Goal: Consume media (video, audio)

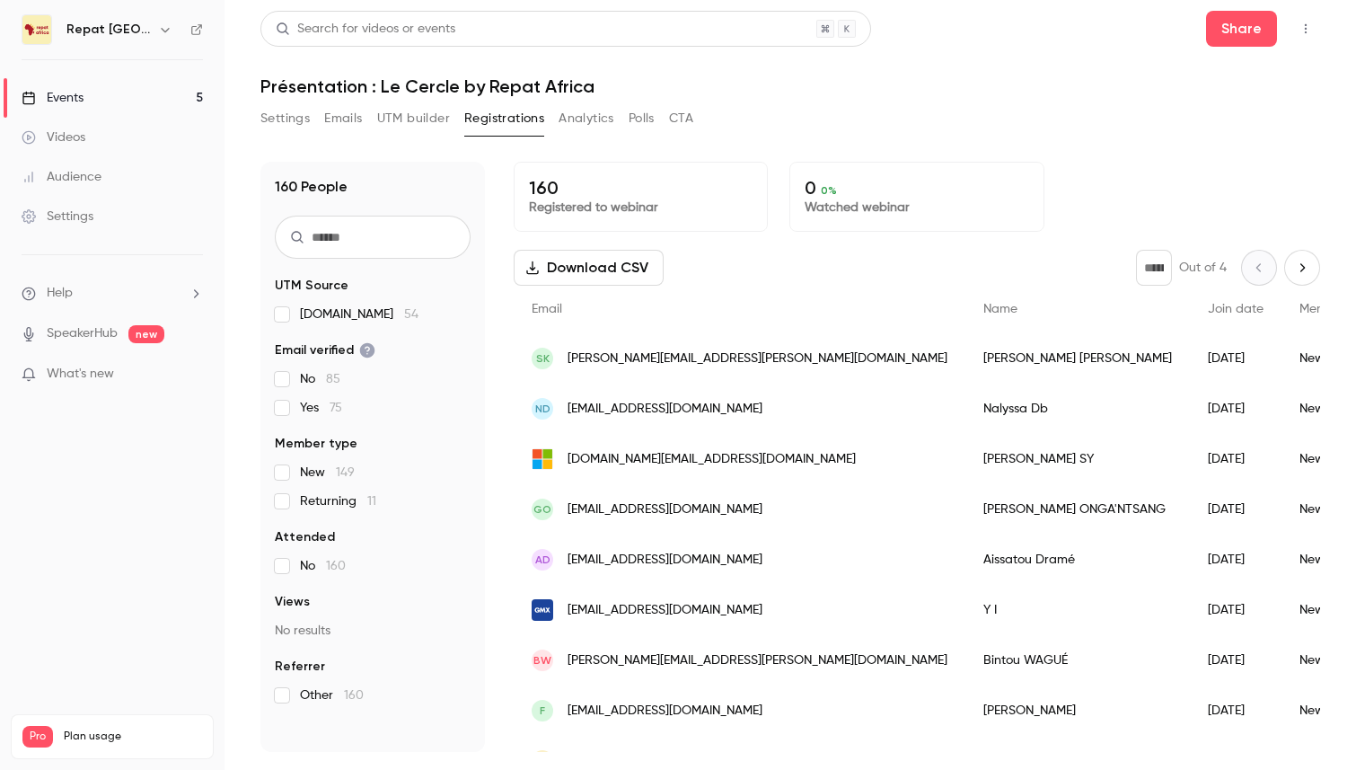
scroll to position [7, 0]
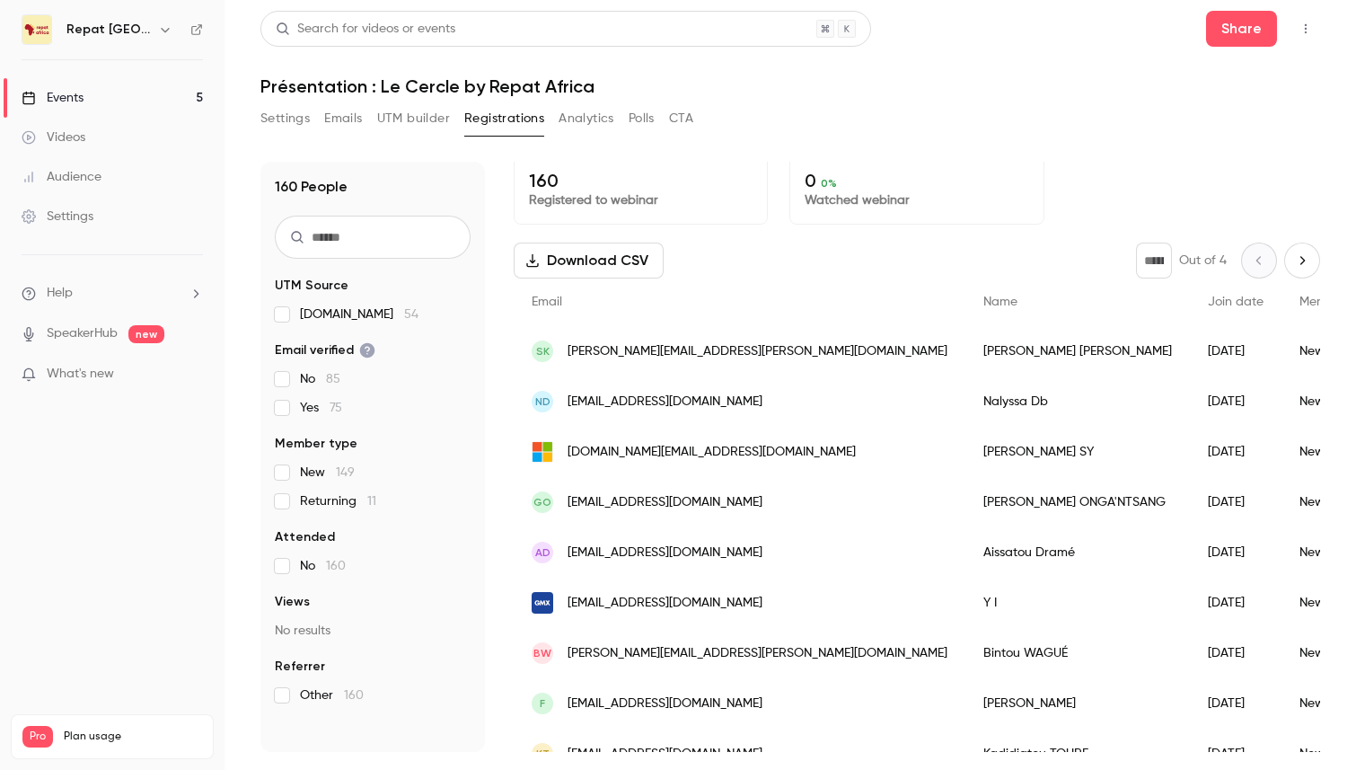
click at [87, 94] on link "Events 5" at bounding box center [112, 98] width 224 height 40
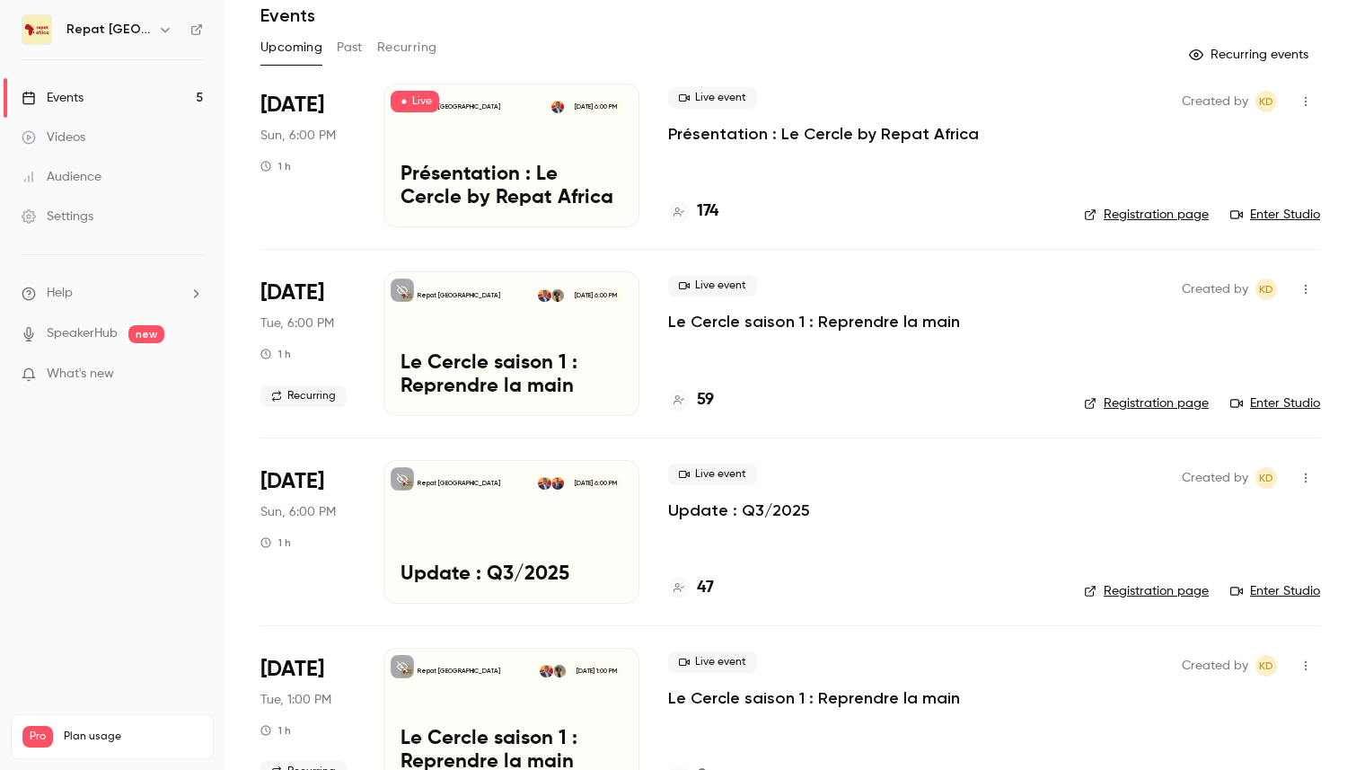
scroll to position [72, 0]
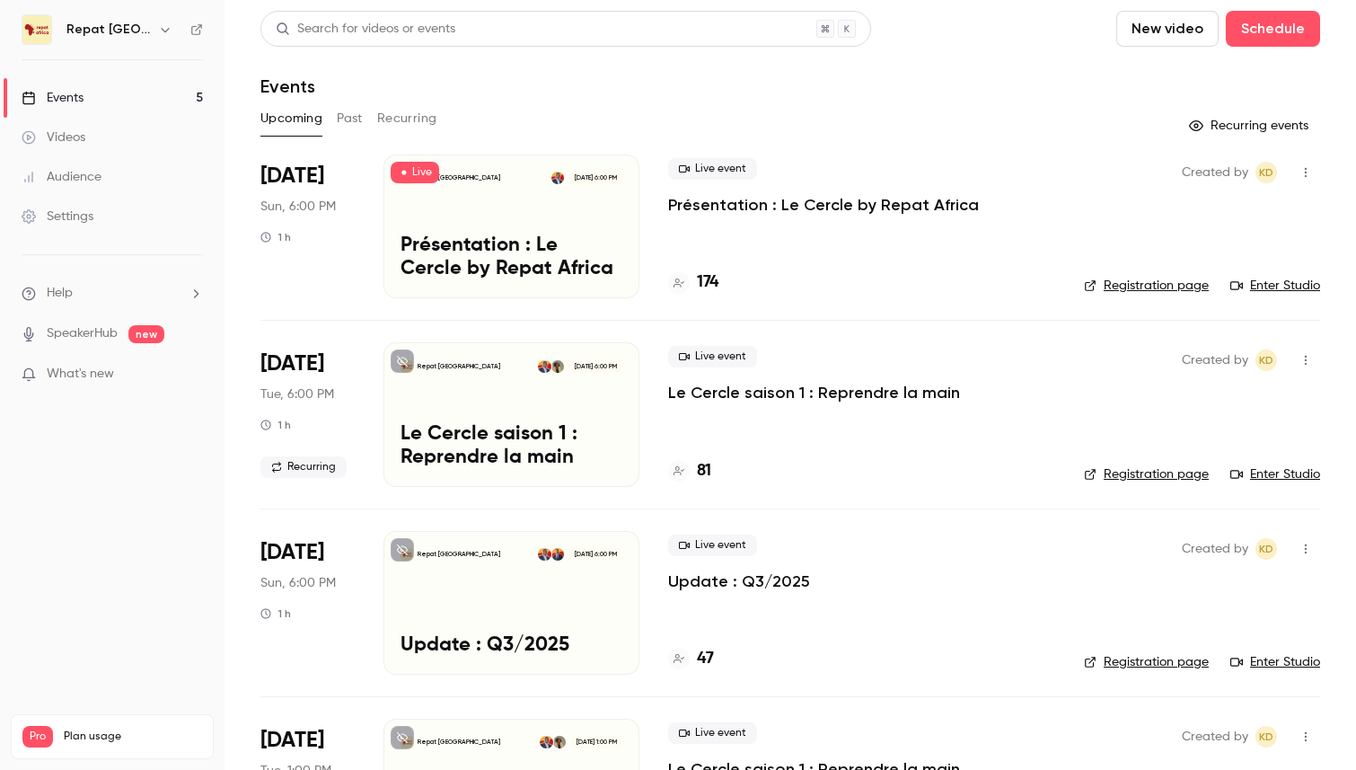
click at [530, 229] on div "Repat [GEOGRAPHIC_DATA] [DATE] 6:00 PM Présentation : Le Cercle by Repat Africa" at bounding box center [511, 226] width 256 height 144
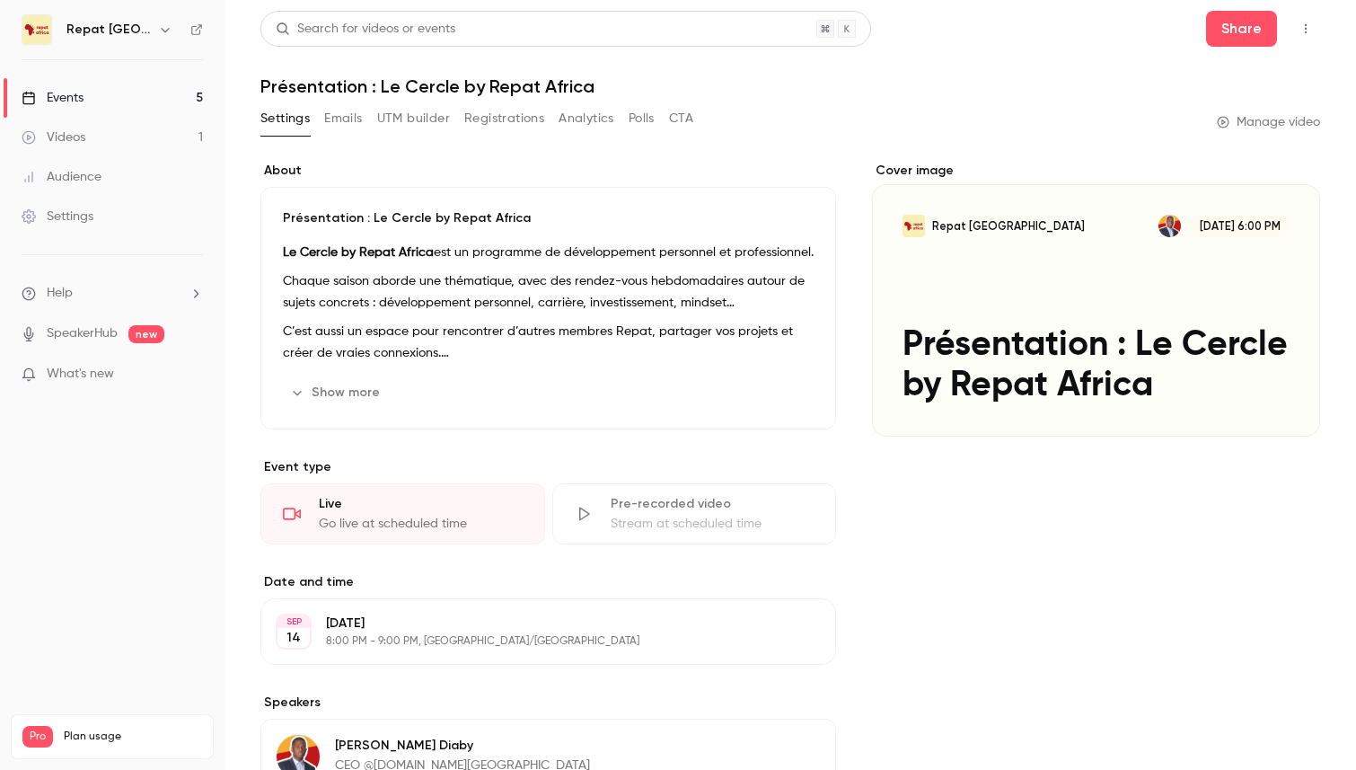
click at [96, 27] on h6 "Repat [GEOGRAPHIC_DATA]" at bounding box center [108, 30] width 84 height 18
click at [75, 96] on div "Events" at bounding box center [53, 98] width 62 height 18
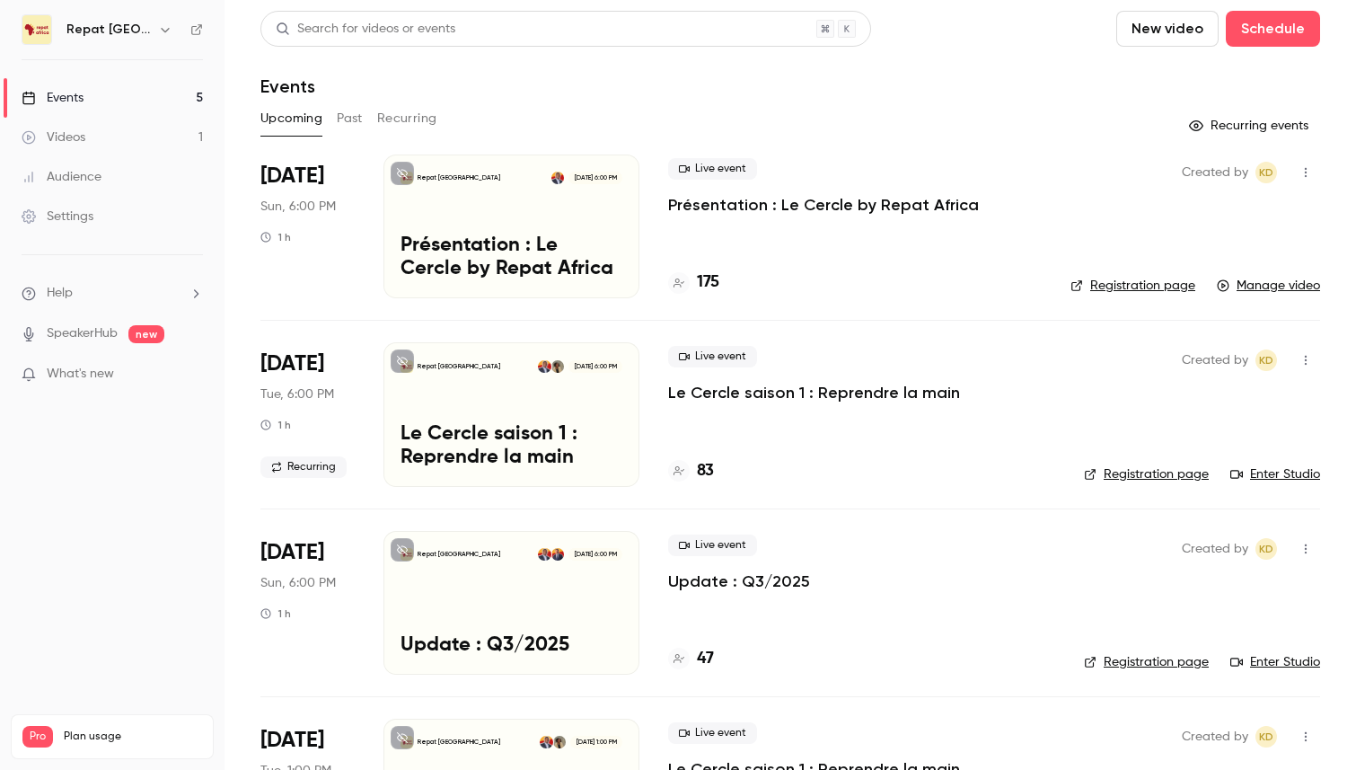
click at [794, 201] on p "Présentation : Le Cercle by Repat Africa" at bounding box center [823, 205] width 311 height 22
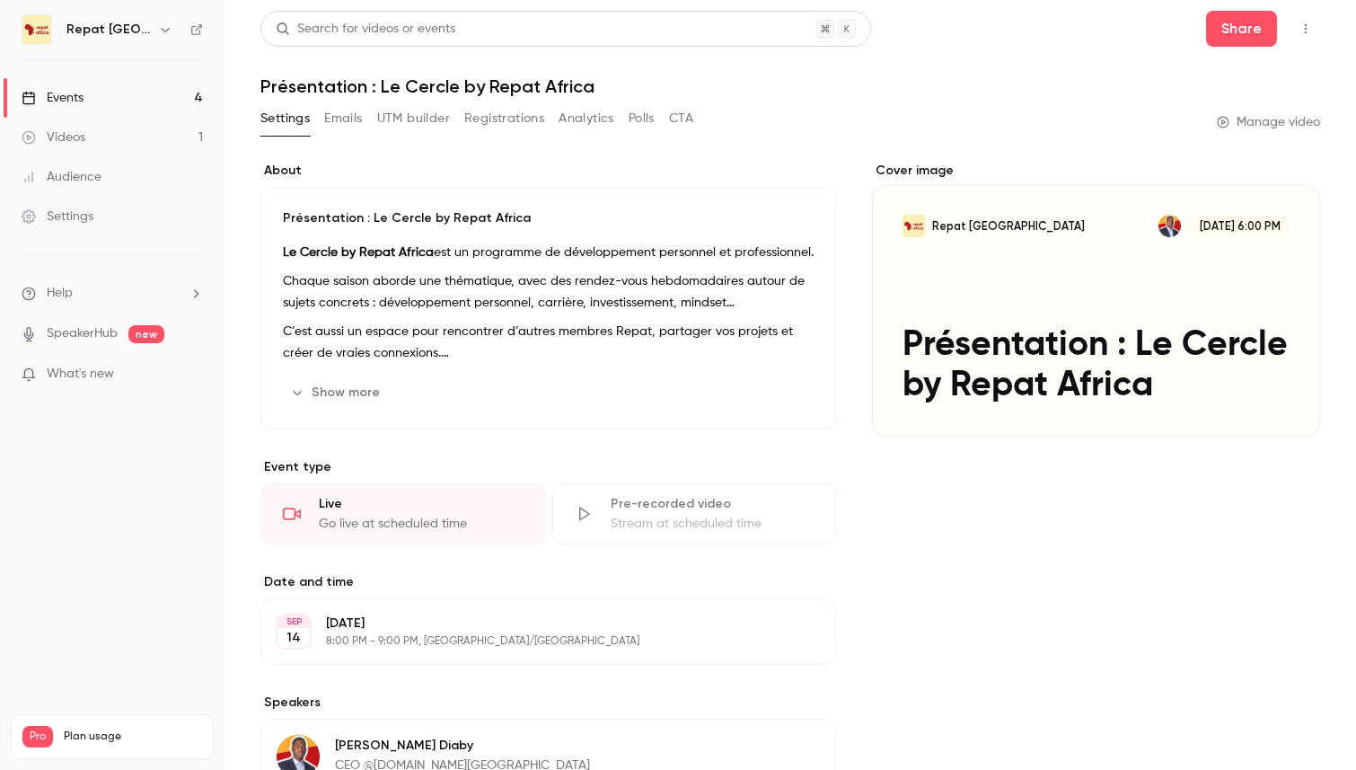
click at [150, 380] on p "What's new" at bounding box center [98, 374] width 153 height 19
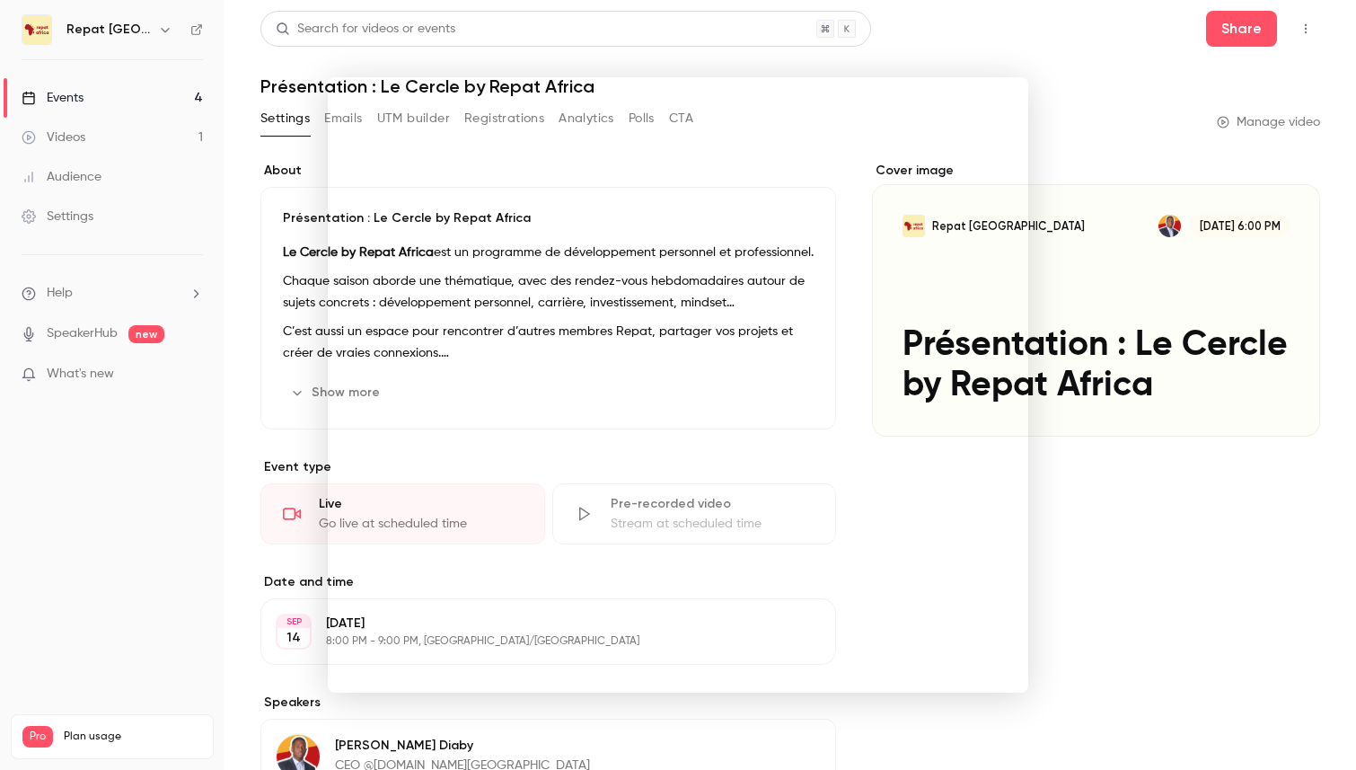
click at [188, 424] on div at bounding box center [678, 385] width 1356 height 770
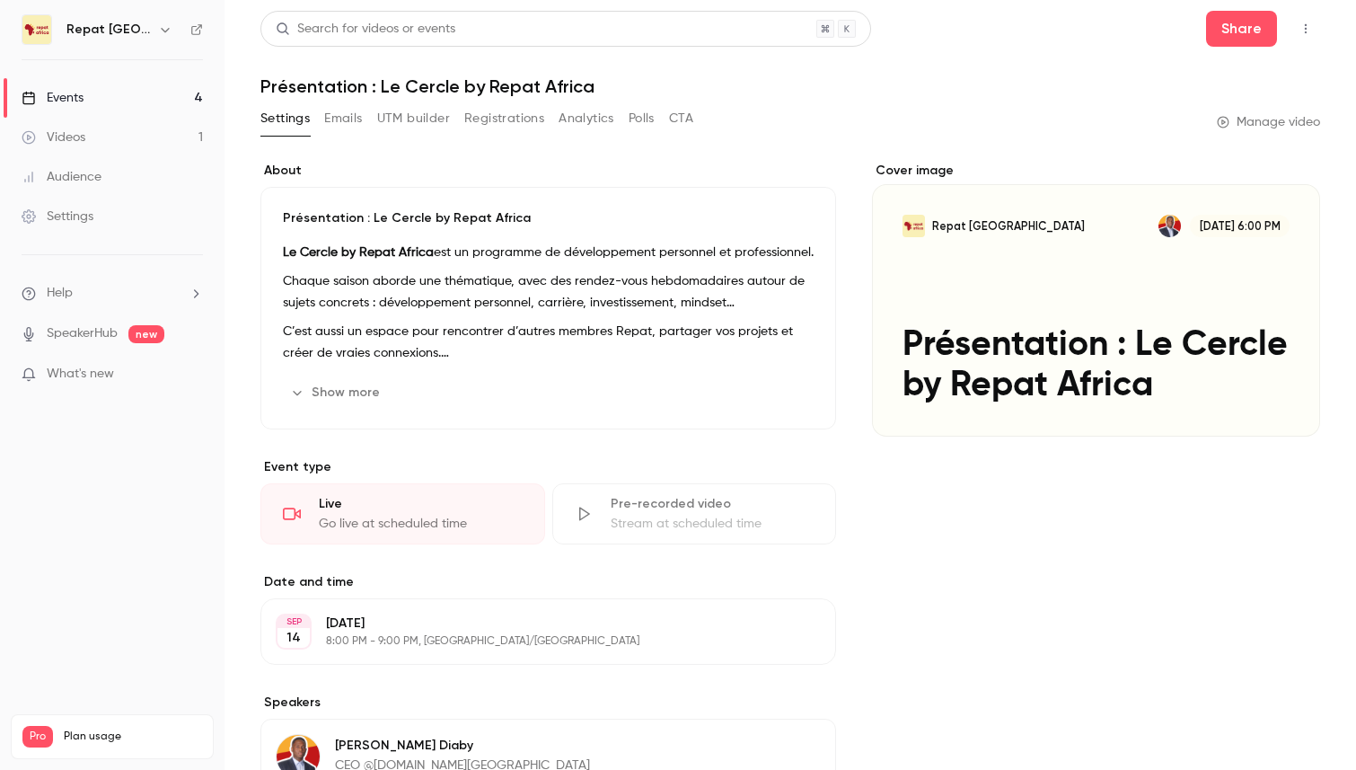
click at [98, 129] on link "Videos 1" at bounding box center [112, 138] width 224 height 40
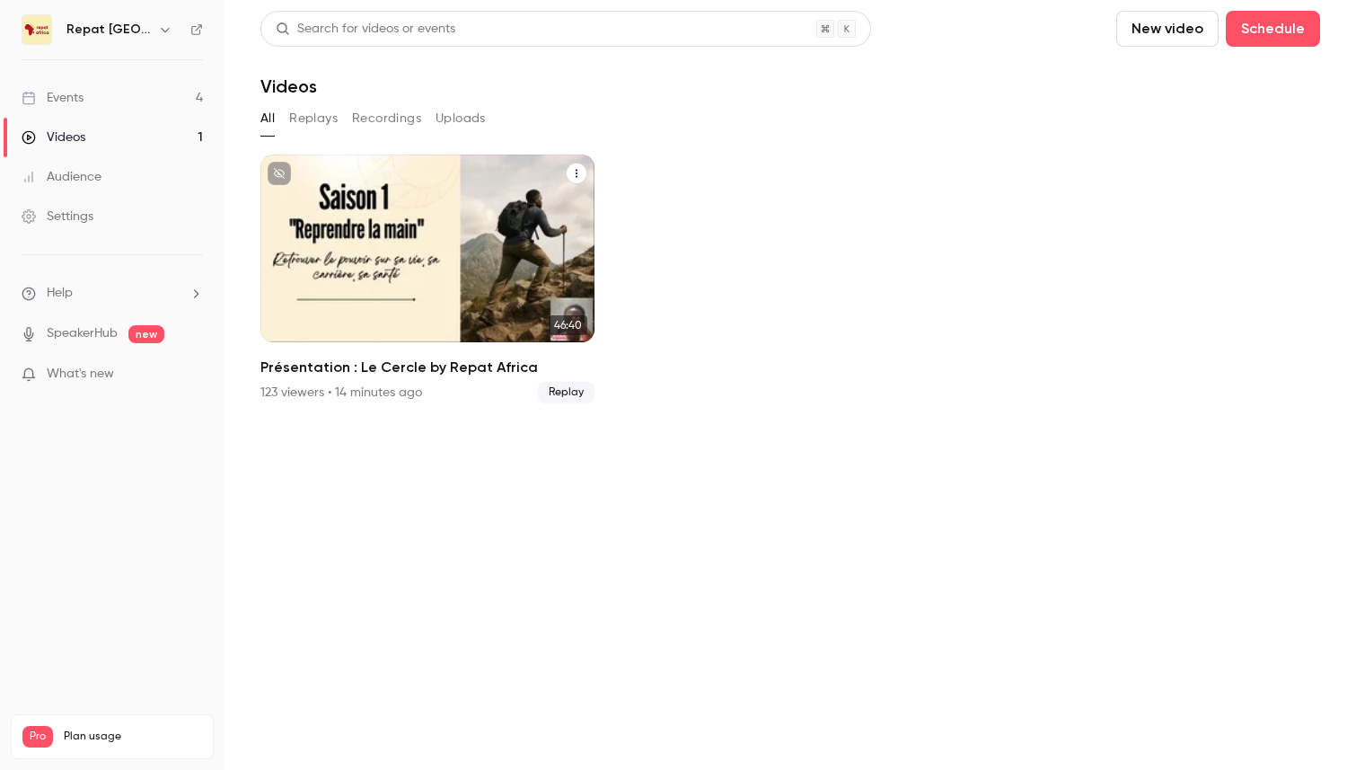
click at [475, 242] on div "Repat [GEOGRAPHIC_DATA] [DATE] Présentation : Le Cercle by Repat [GEOGRAPHIC_DA…" at bounding box center [427, 248] width 334 height 188
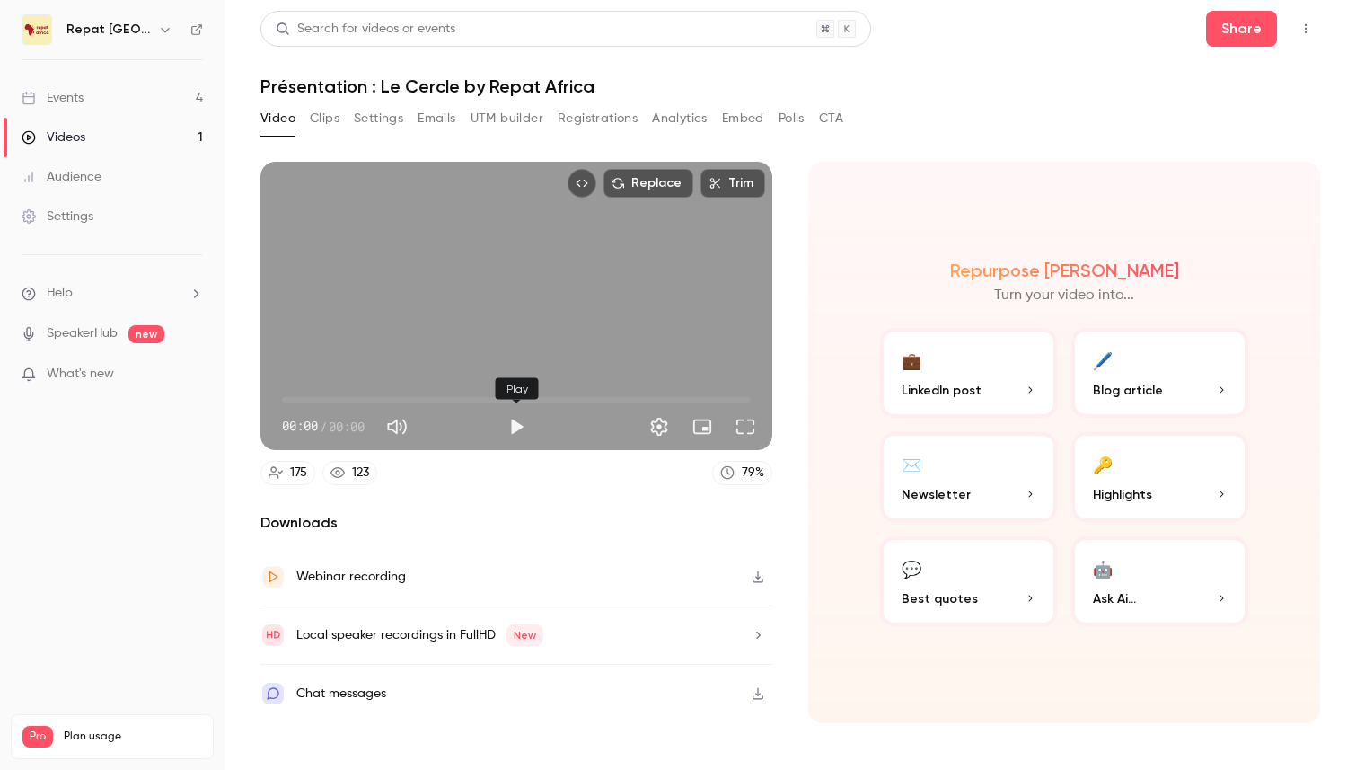
click at [502, 425] on button "Play" at bounding box center [516, 427] width 36 height 36
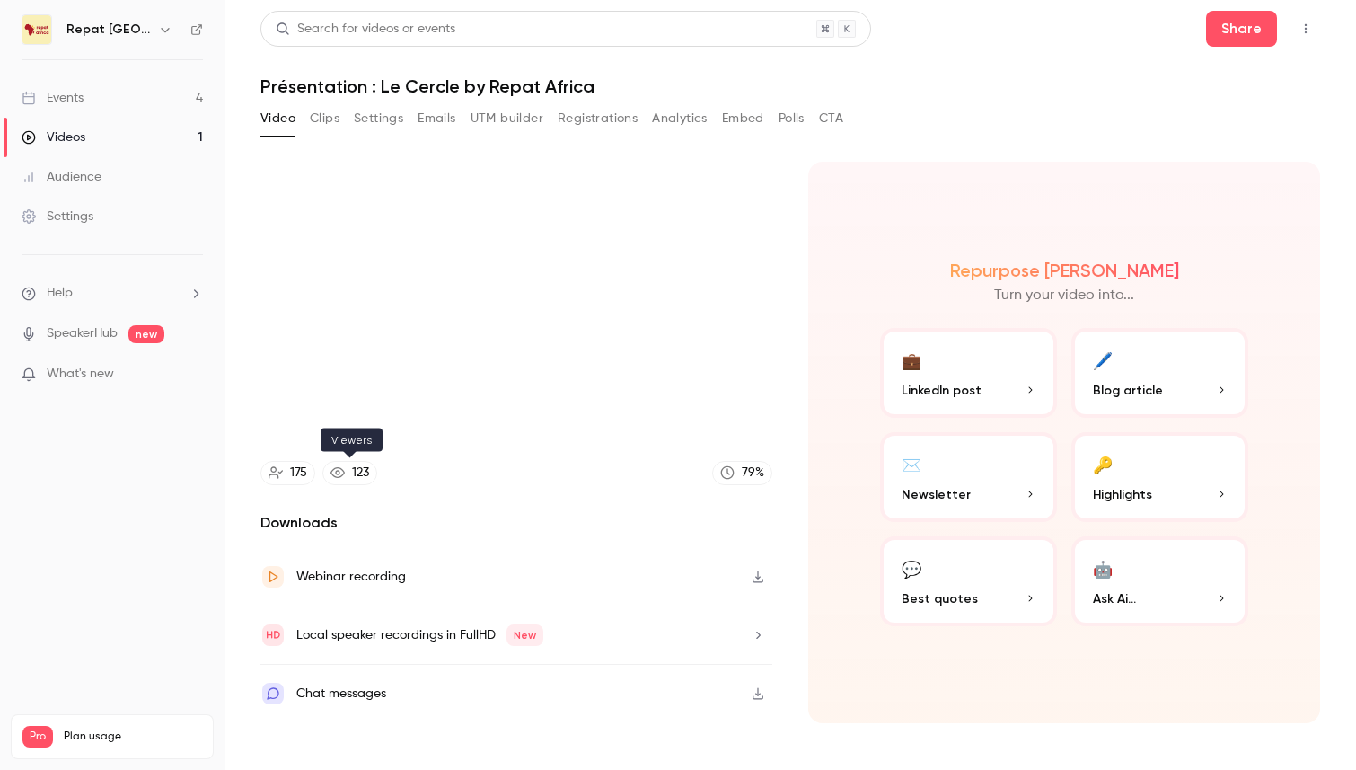
type input "****"
click at [349, 473] on link "123" at bounding box center [349, 473] width 55 height 24
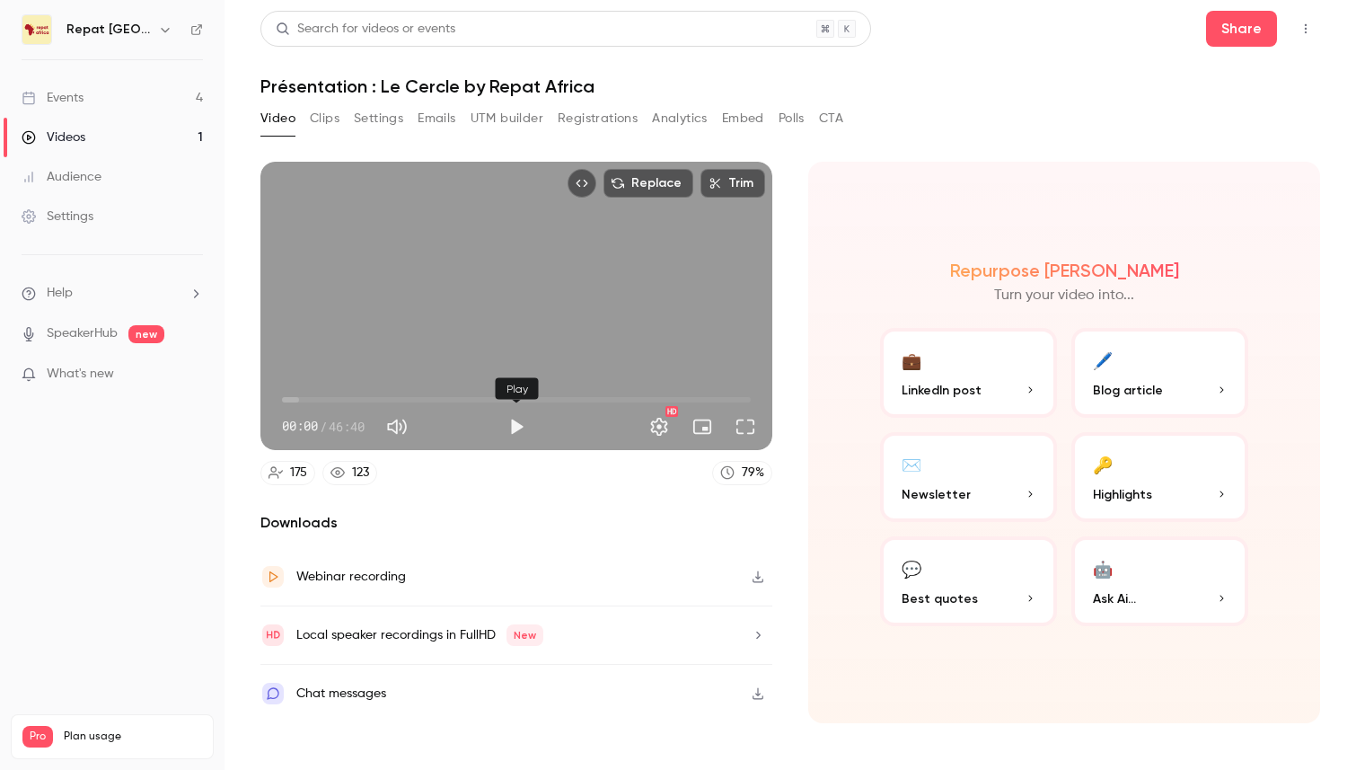
click at [521, 417] on button "Play" at bounding box center [516, 427] width 36 height 36
click at [351, 396] on span "00:00" at bounding box center [516, 399] width 469 height 29
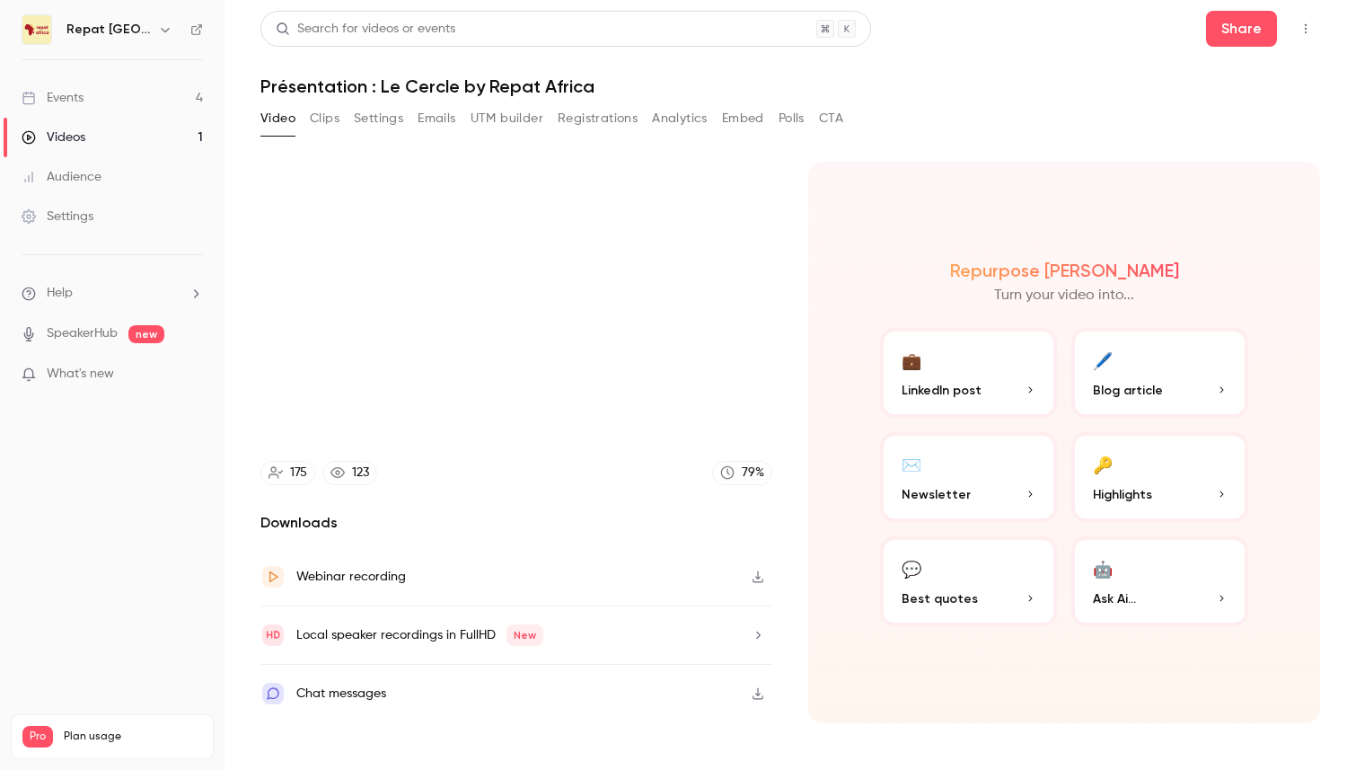
click at [743, 638] on button "button" at bounding box center [757, 634] width 29 height 29
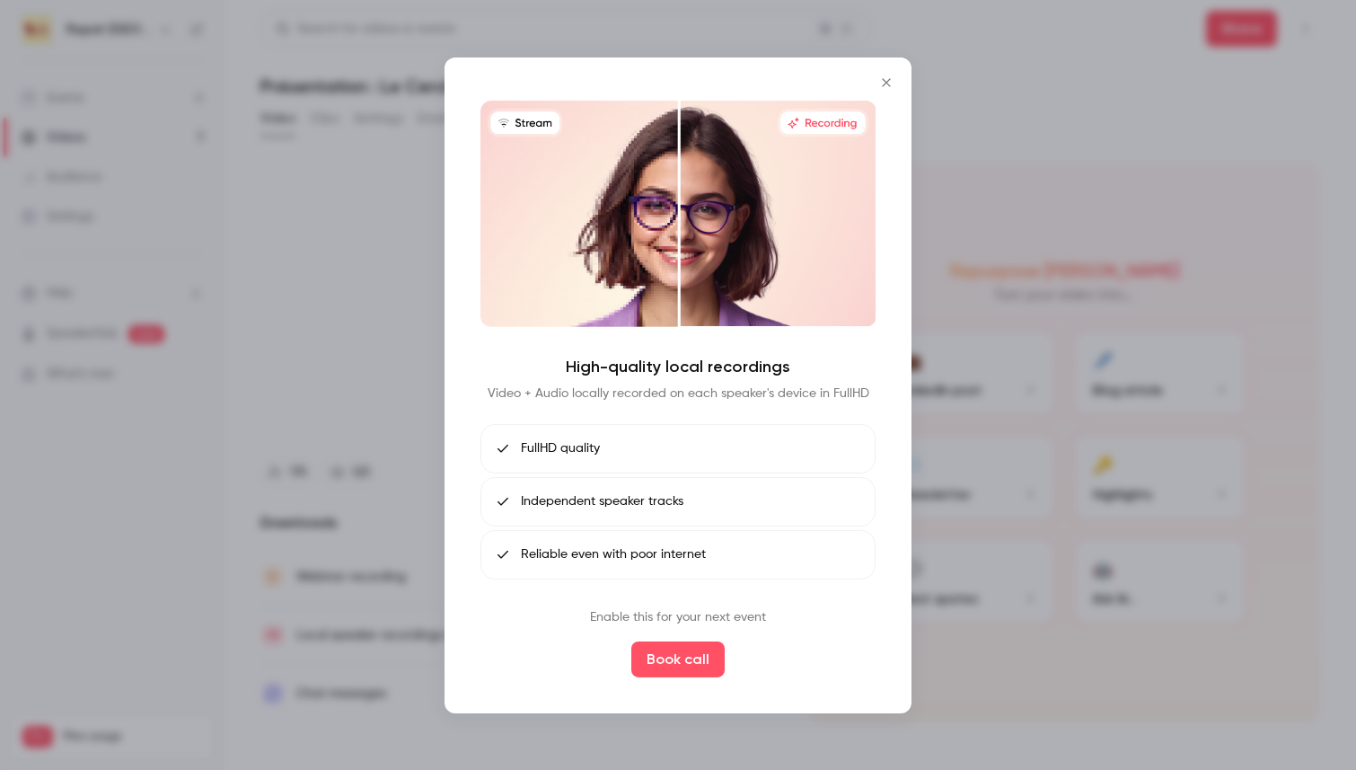
click at [891, 82] on icon "Close" at bounding box center [886, 82] width 22 height 14
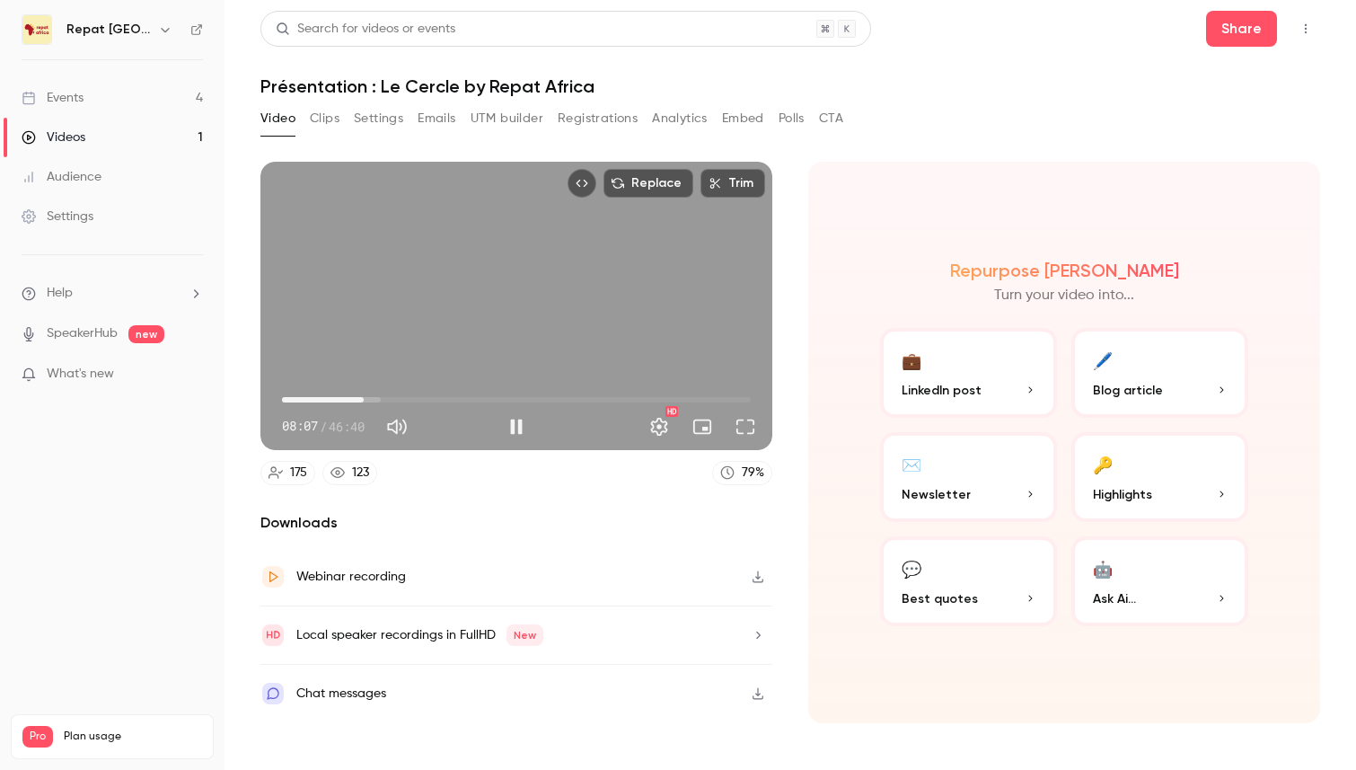
click at [388, 396] on span "08:07" at bounding box center [516, 399] width 469 height 29
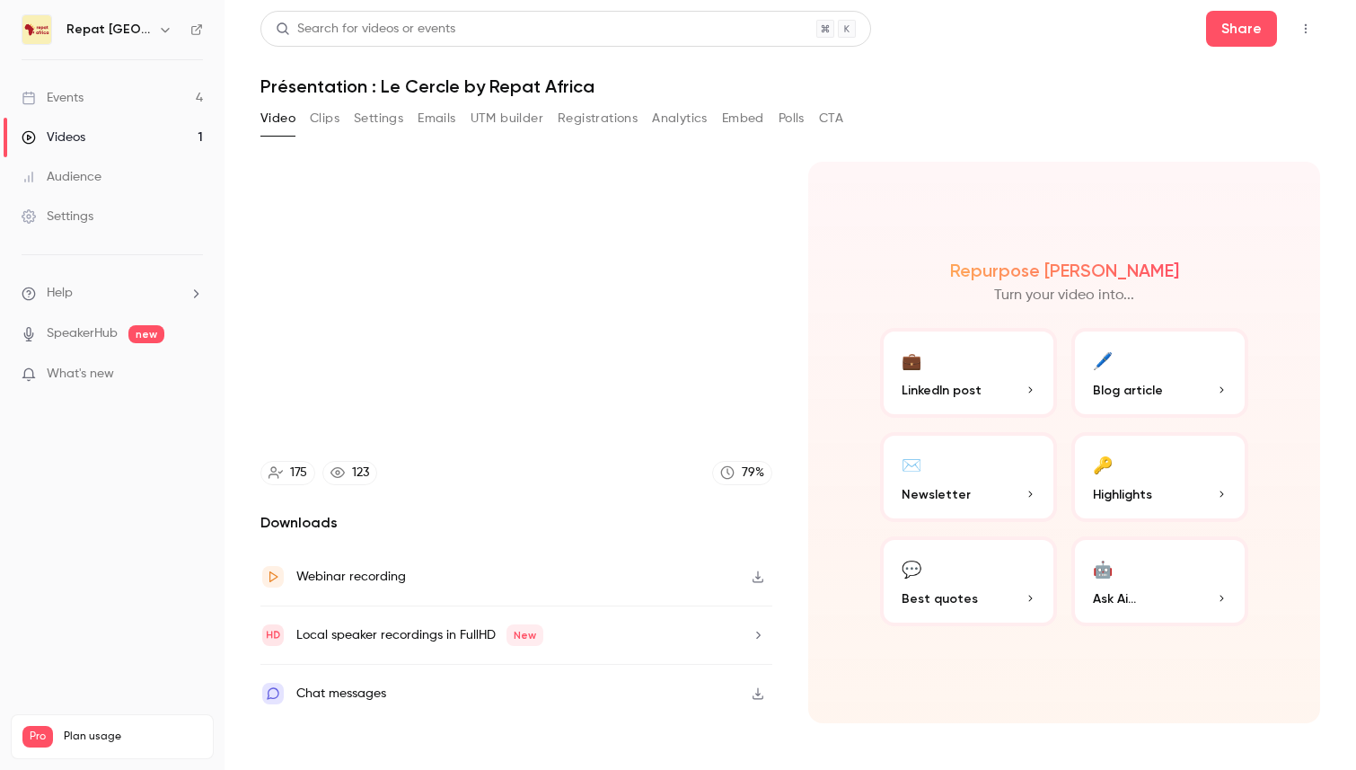
click at [984, 360] on button "💼 LinkedIn post" at bounding box center [968, 373] width 177 height 90
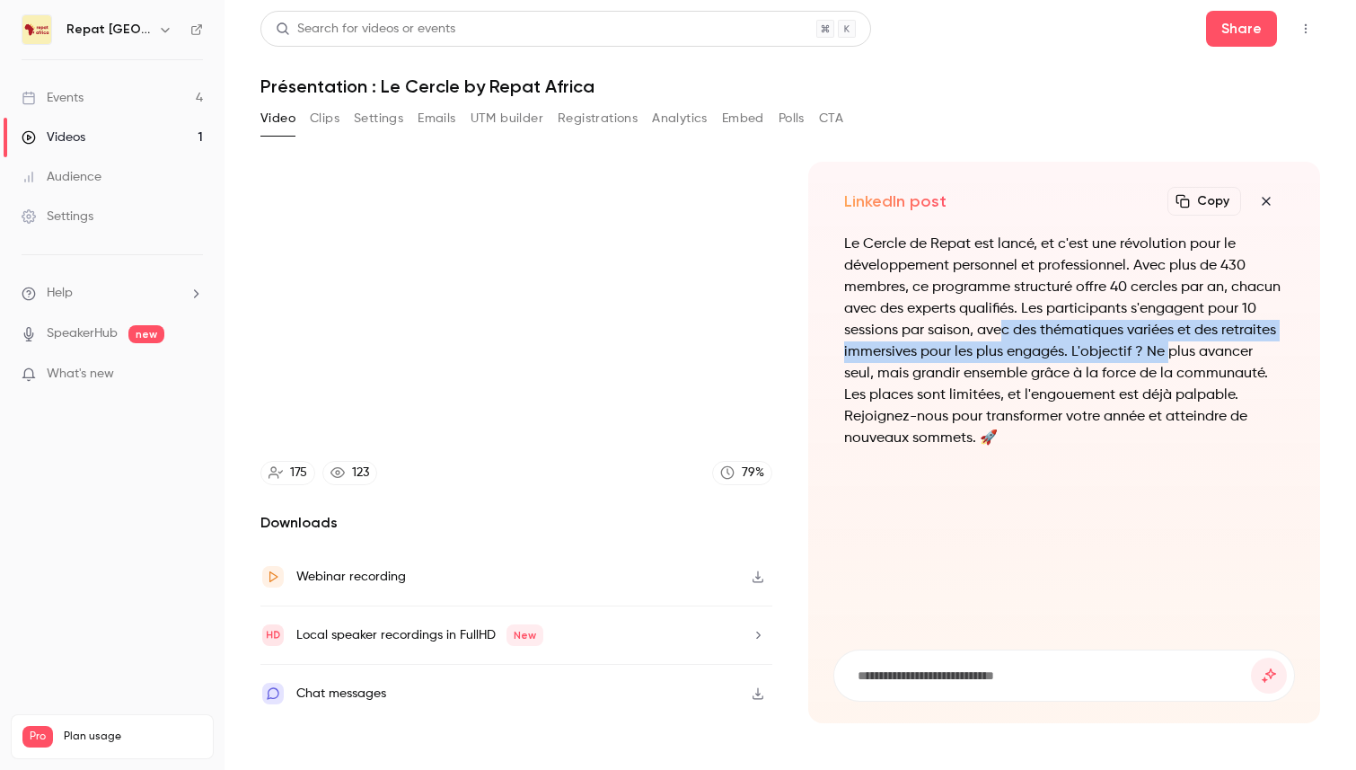
drag, startPoint x: 999, startPoint y: 334, endPoint x: 1167, endPoint y: 350, distance: 169.6
click at [1167, 350] on p "Le Cercle de Repat est lancé, et c'est une révolution pour le développement per…" at bounding box center [1064, 341] width 440 height 216
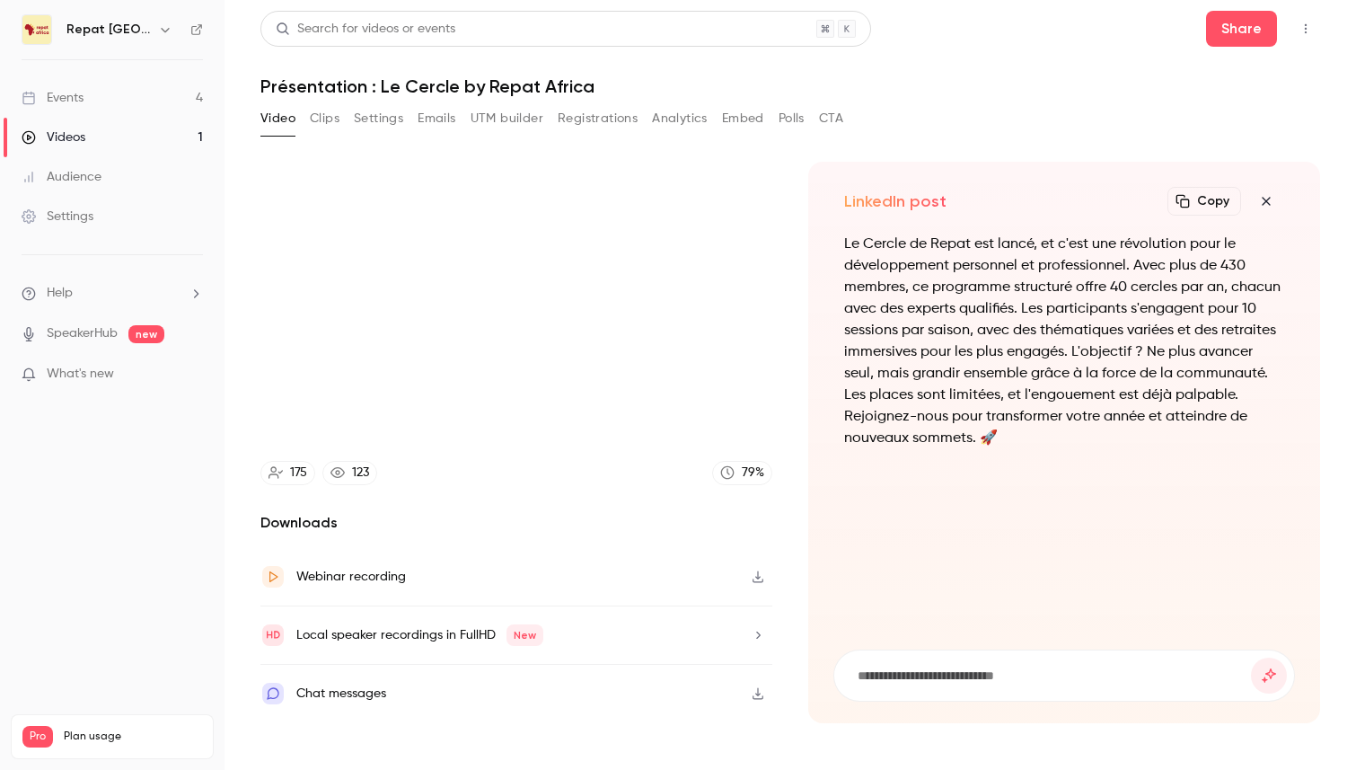
click at [1007, 383] on p "Le Cercle de Repat est lancé, et c'est une révolution pour le développement per…" at bounding box center [1064, 341] width 440 height 216
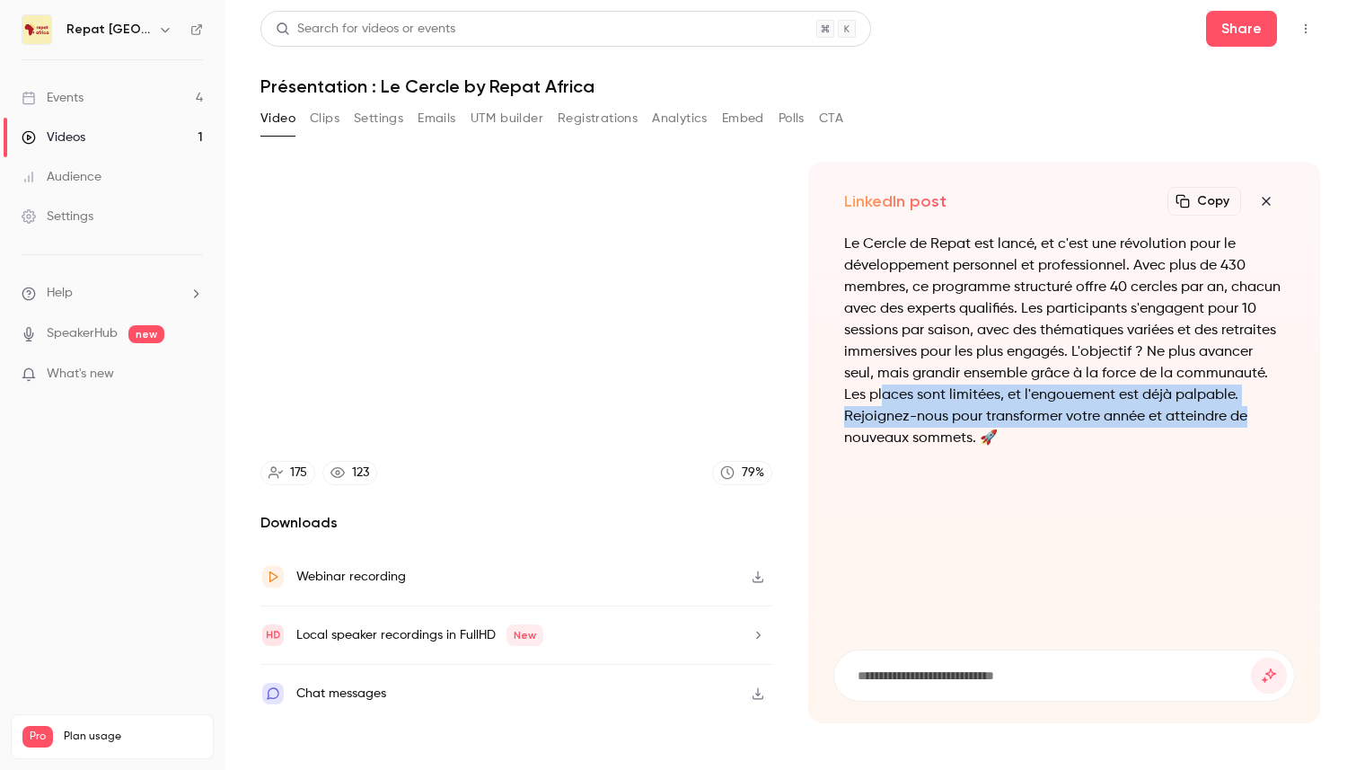
drag, startPoint x: 887, startPoint y: 395, endPoint x: 1244, endPoint y: 418, distance: 357.2
click at [1244, 418] on p "Le Cercle de Repat est lancé, et c'est une révolution pour le développement per…" at bounding box center [1064, 341] width 440 height 216
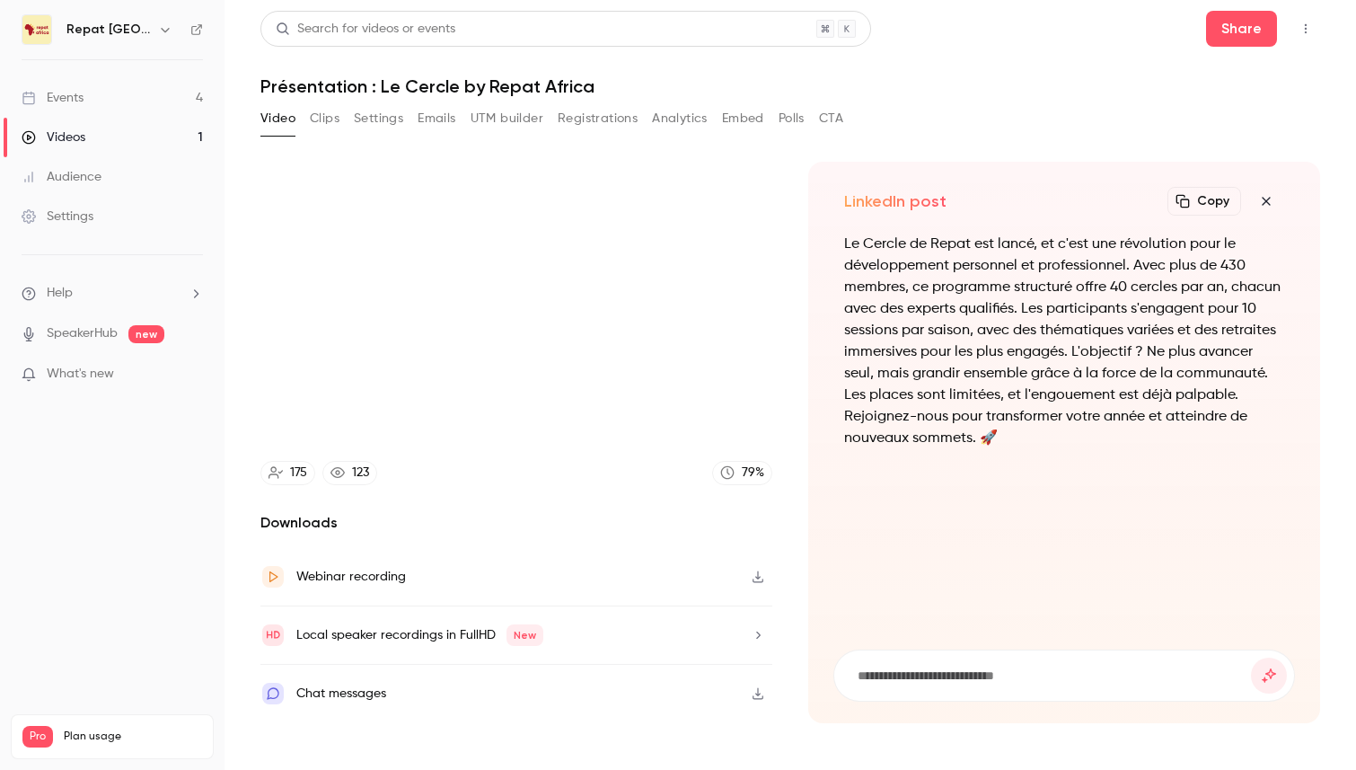
click at [1156, 454] on div "Le Cercle de Repat est lancé, et c'est une révolution pour le développement per…" at bounding box center [1064, 351] width 440 height 237
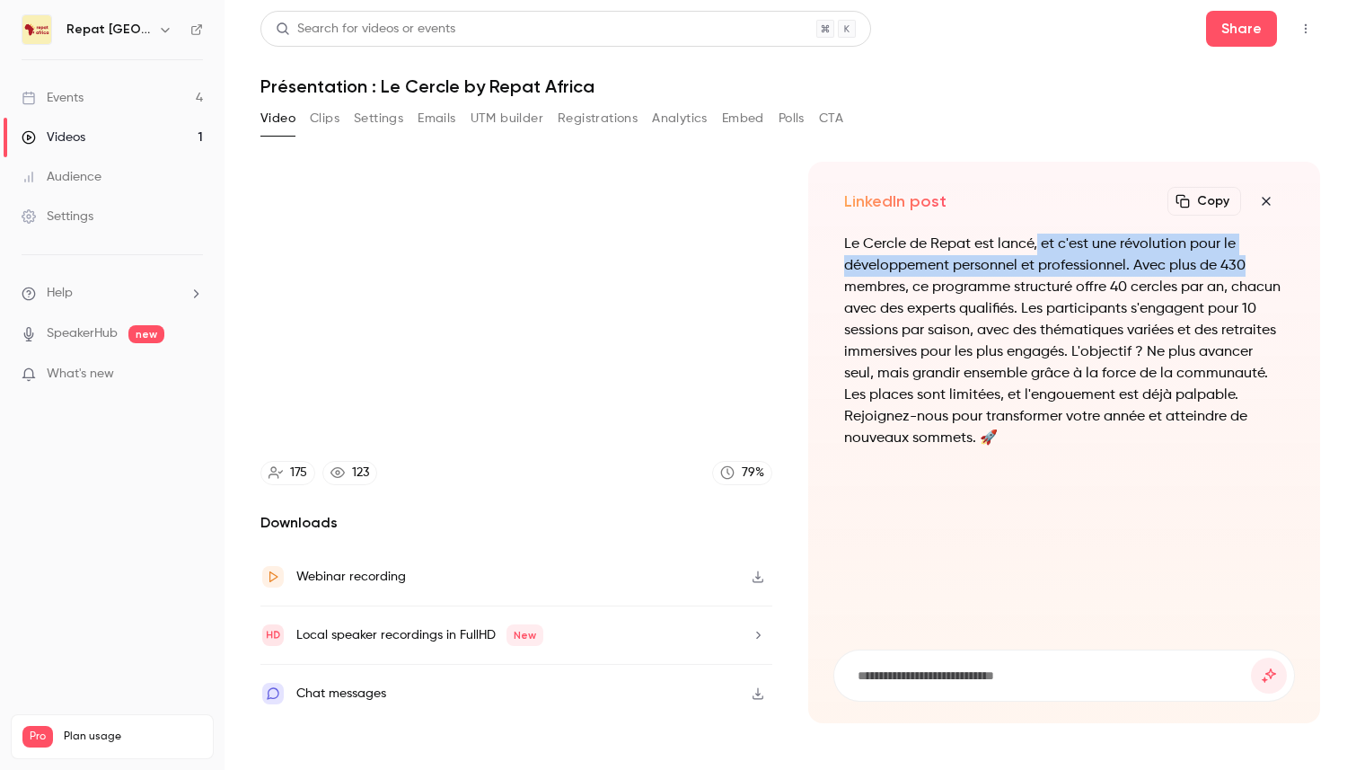
drag, startPoint x: 1038, startPoint y: 247, endPoint x: 1246, endPoint y: 275, distance: 210.2
click at [1246, 274] on p "Le Cercle de Repat est lancé, et c'est une révolution pour le développement per…" at bounding box center [1064, 341] width 440 height 216
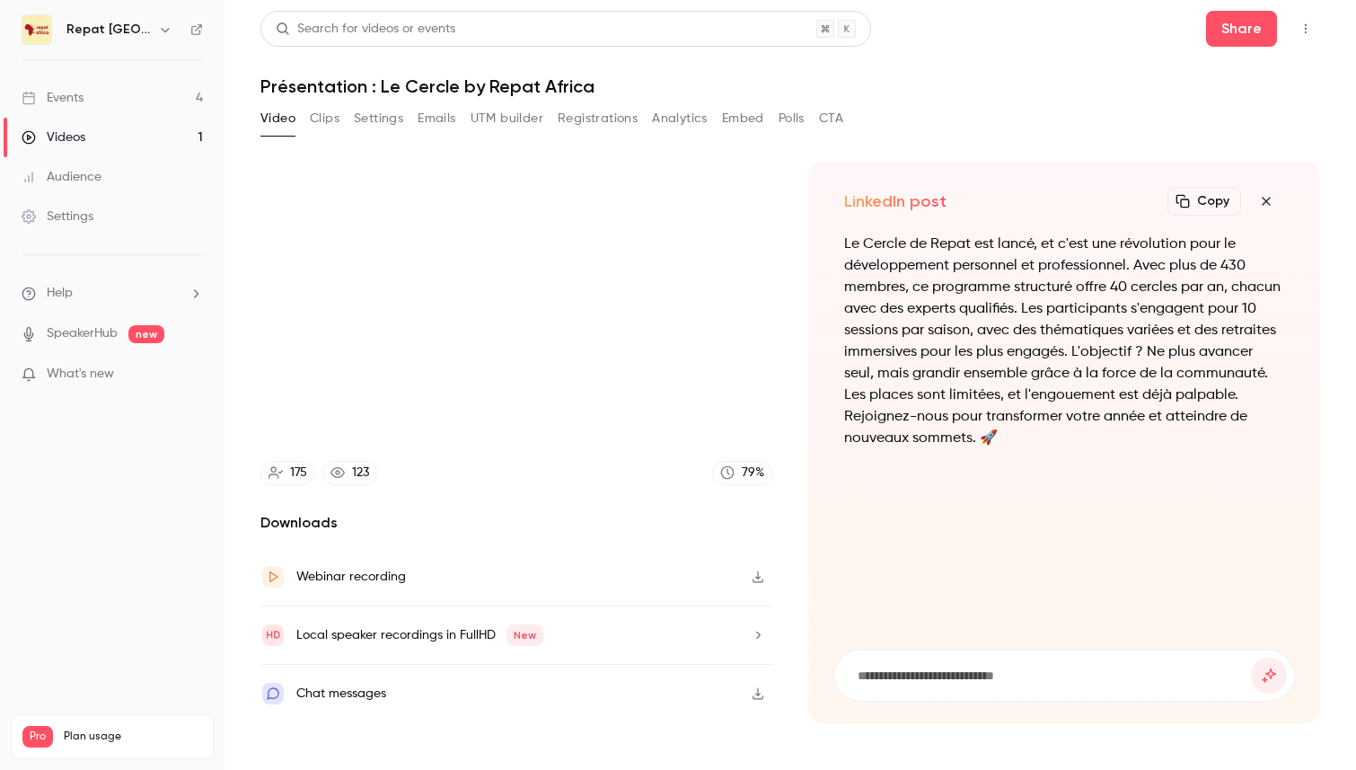
click at [1183, 301] on p "Le Cercle de Repat est lancé, et c'est une révolution pour le développement per…" at bounding box center [1064, 341] width 440 height 216
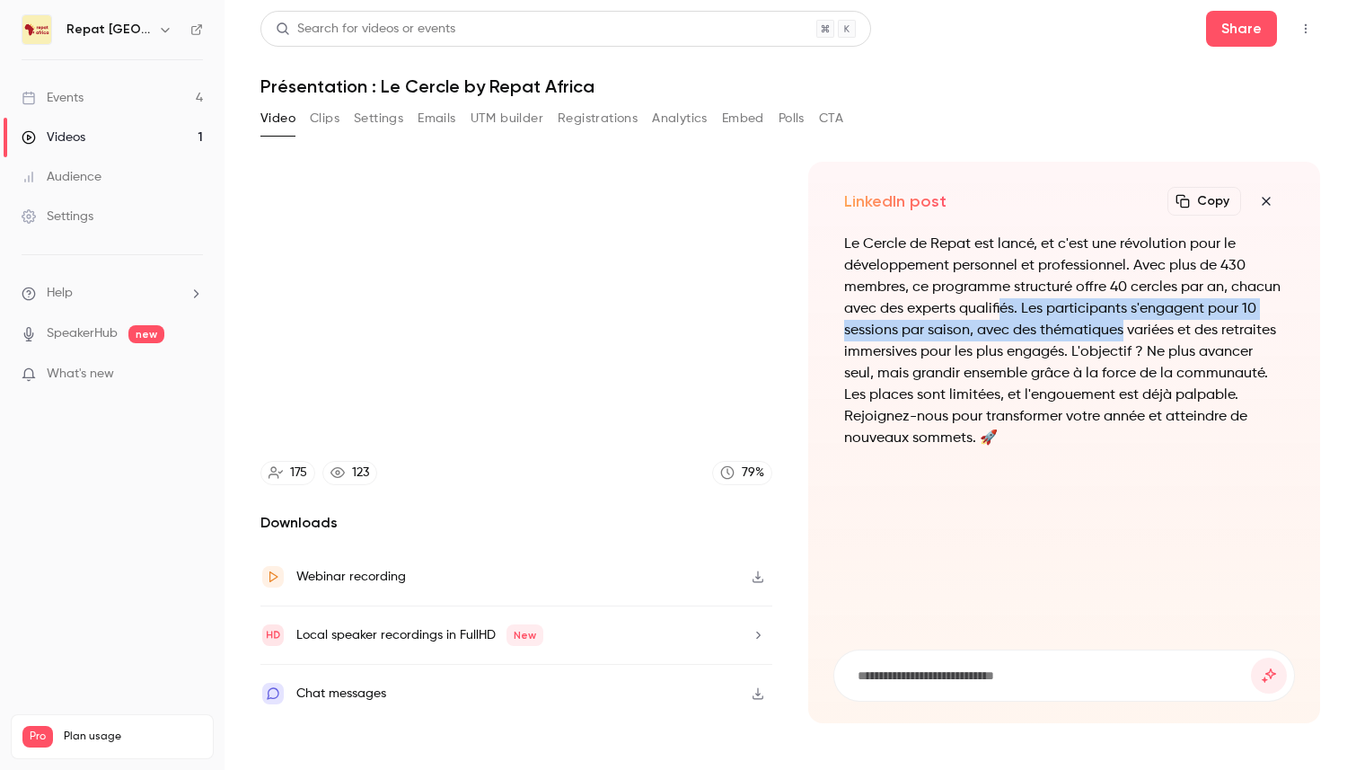
drag, startPoint x: 1013, startPoint y: 316, endPoint x: 1121, endPoint y: 323, distance: 108.0
click at [1121, 323] on p "Le Cercle de Repat est lancé, et c'est une révolution pour le développement per…" at bounding box center [1064, 341] width 440 height 216
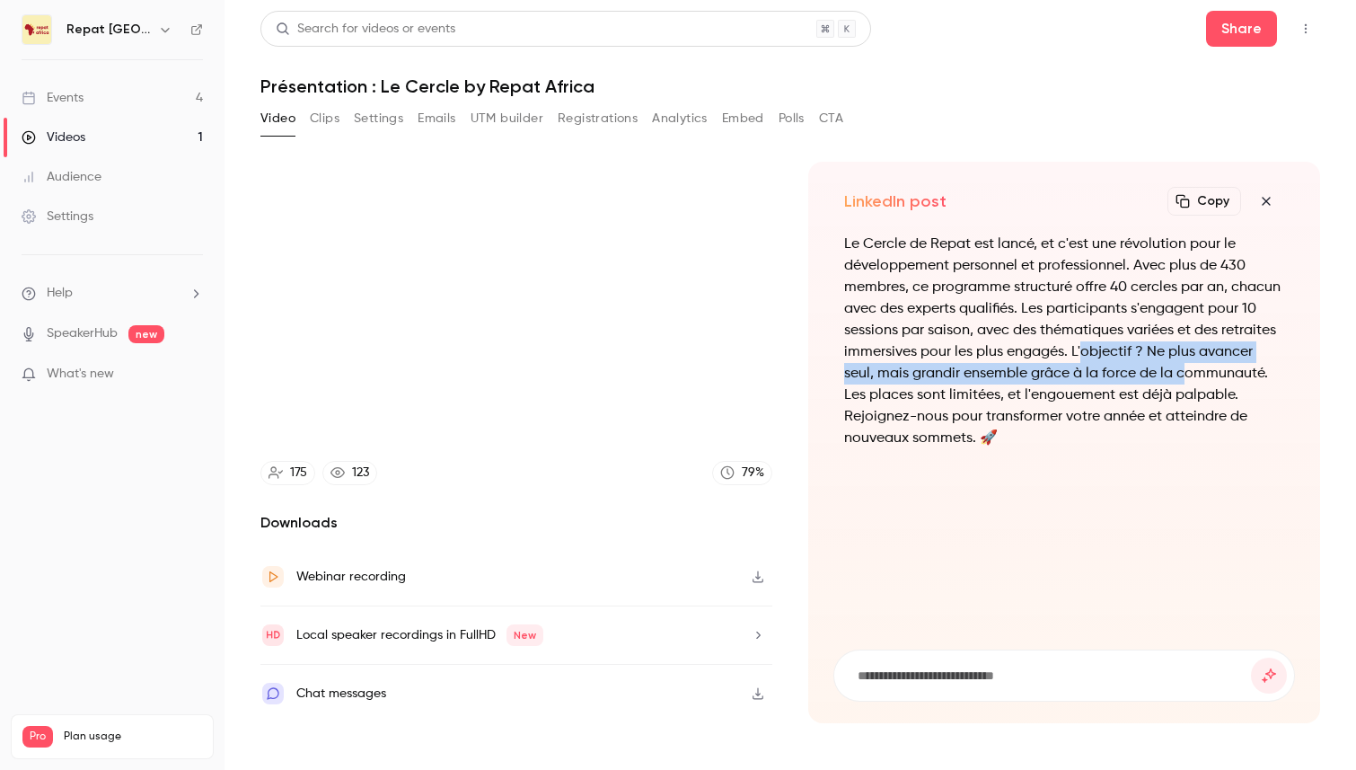
drag, startPoint x: 1082, startPoint y: 353, endPoint x: 1183, endPoint y: 369, distance: 101.9
click at [1183, 369] on p "Le Cercle de Repat est lancé, et c'est une révolution pour le développement per…" at bounding box center [1064, 341] width 440 height 216
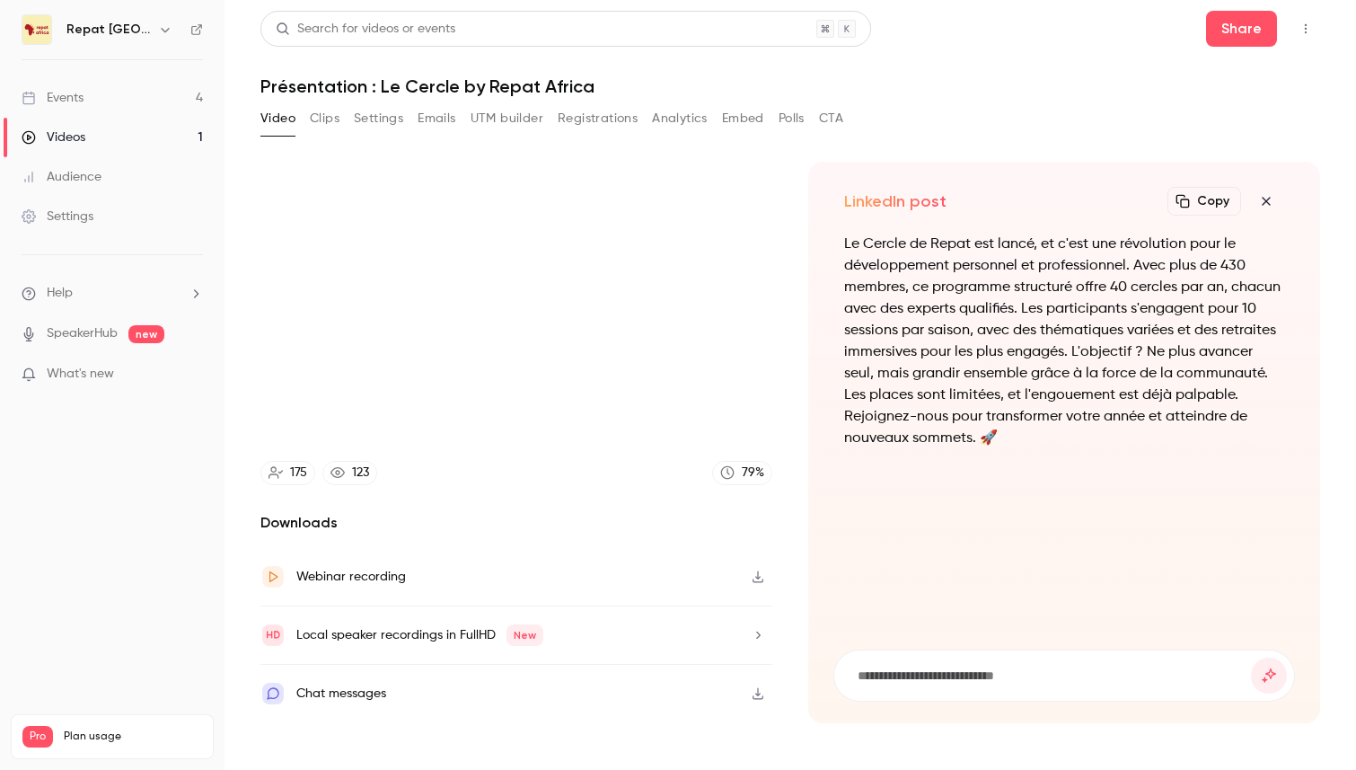
drag, startPoint x: 914, startPoint y: 397, endPoint x: 1021, endPoint y: 400, distance: 106.9
click at [1181, 388] on p "Le Cercle de Repat est lancé, et c'est une révolution pour le développement per…" at bounding box center [1064, 341] width 440 height 216
click at [940, 392] on p "Le Cercle de Repat est lancé, et c'est une révolution pour le développement per…" at bounding box center [1064, 341] width 440 height 216
click at [1269, 204] on icon "button" at bounding box center [1266, 201] width 8 height 8
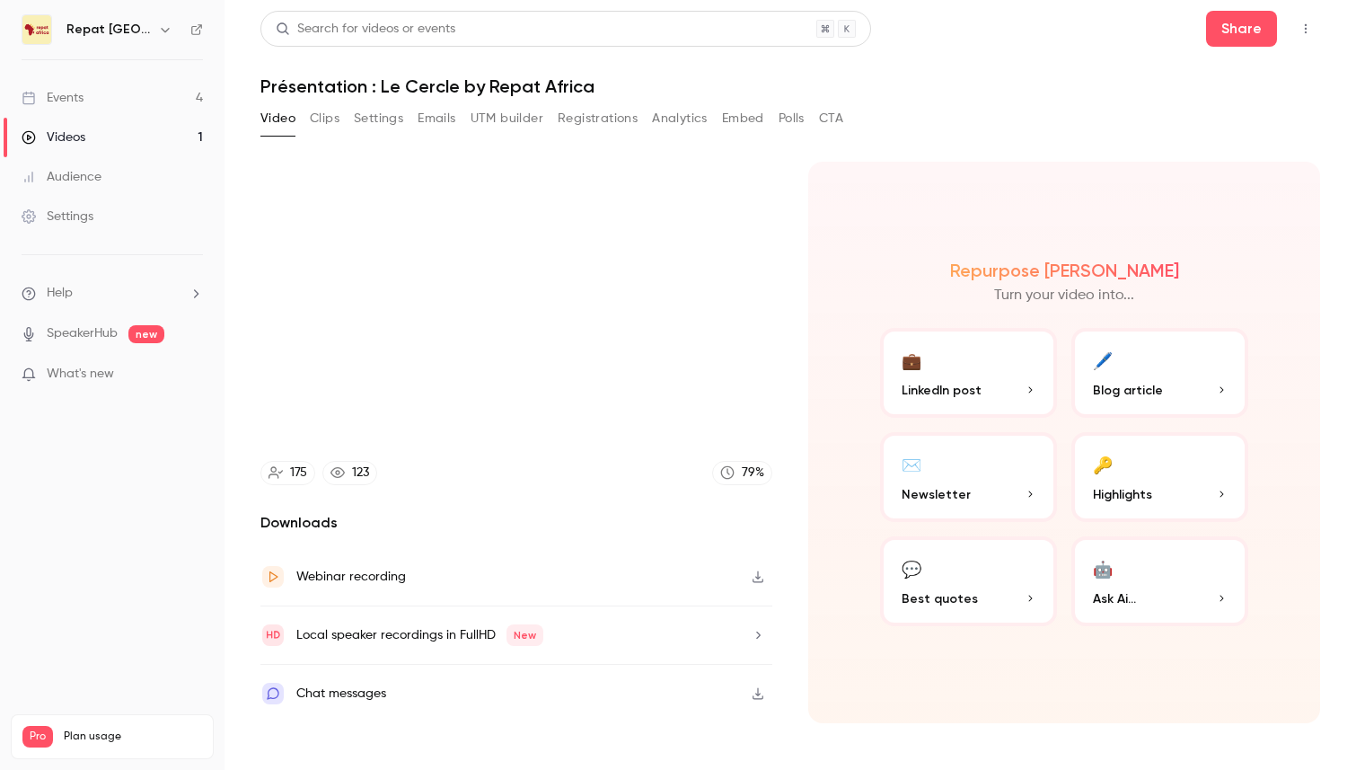
click at [946, 396] on span "LinkedIn post" at bounding box center [942, 390] width 80 height 19
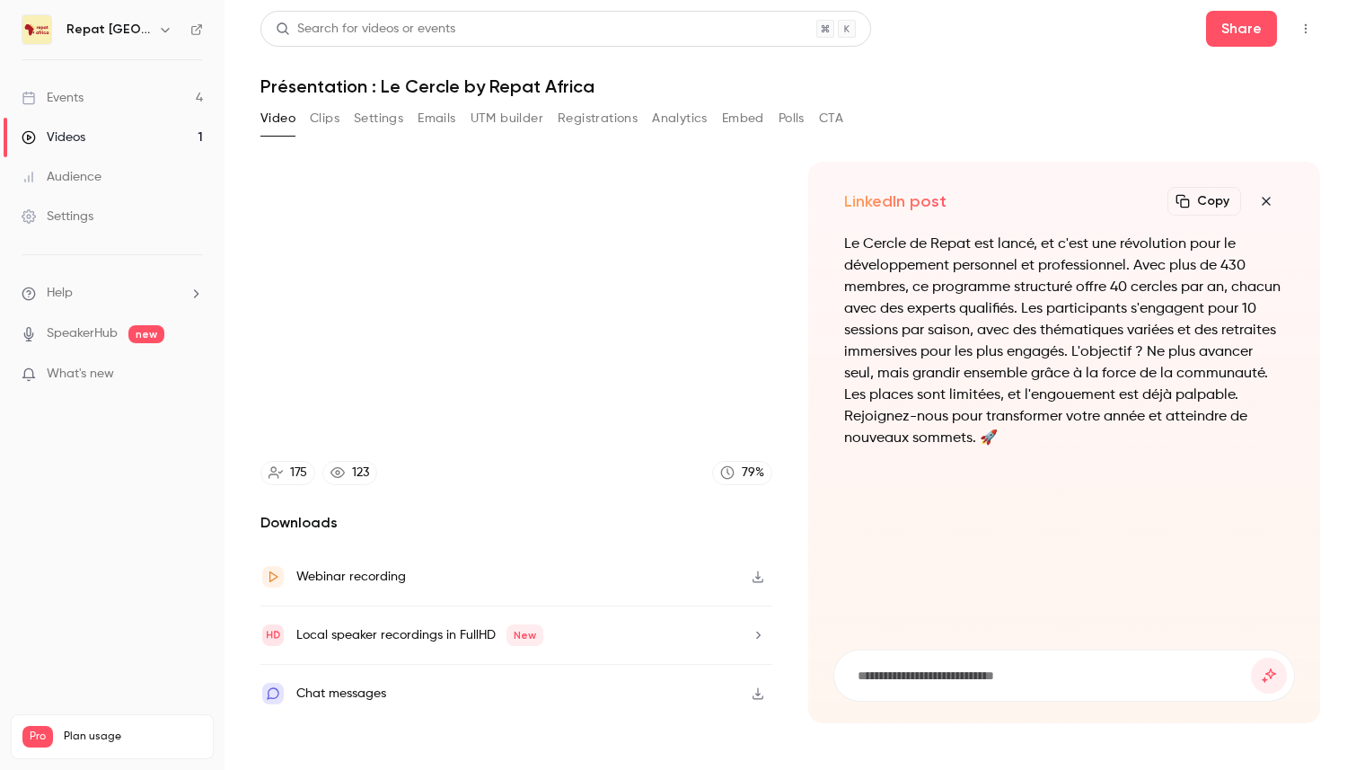
click at [1263, 198] on icon "button" at bounding box center [1266, 201] width 8 height 8
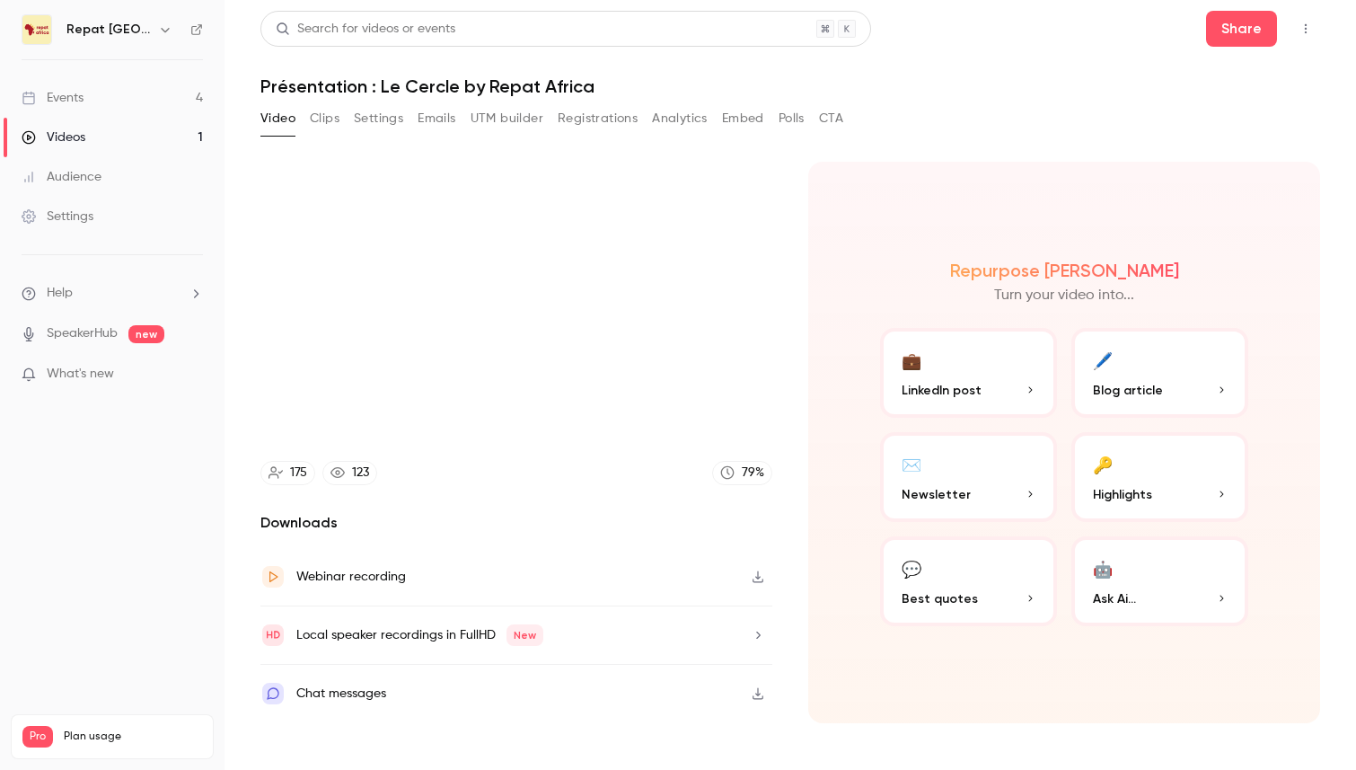
click at [1202, 381] on p "Blog article" at bounding box center [1160, 390] width 134 height 19
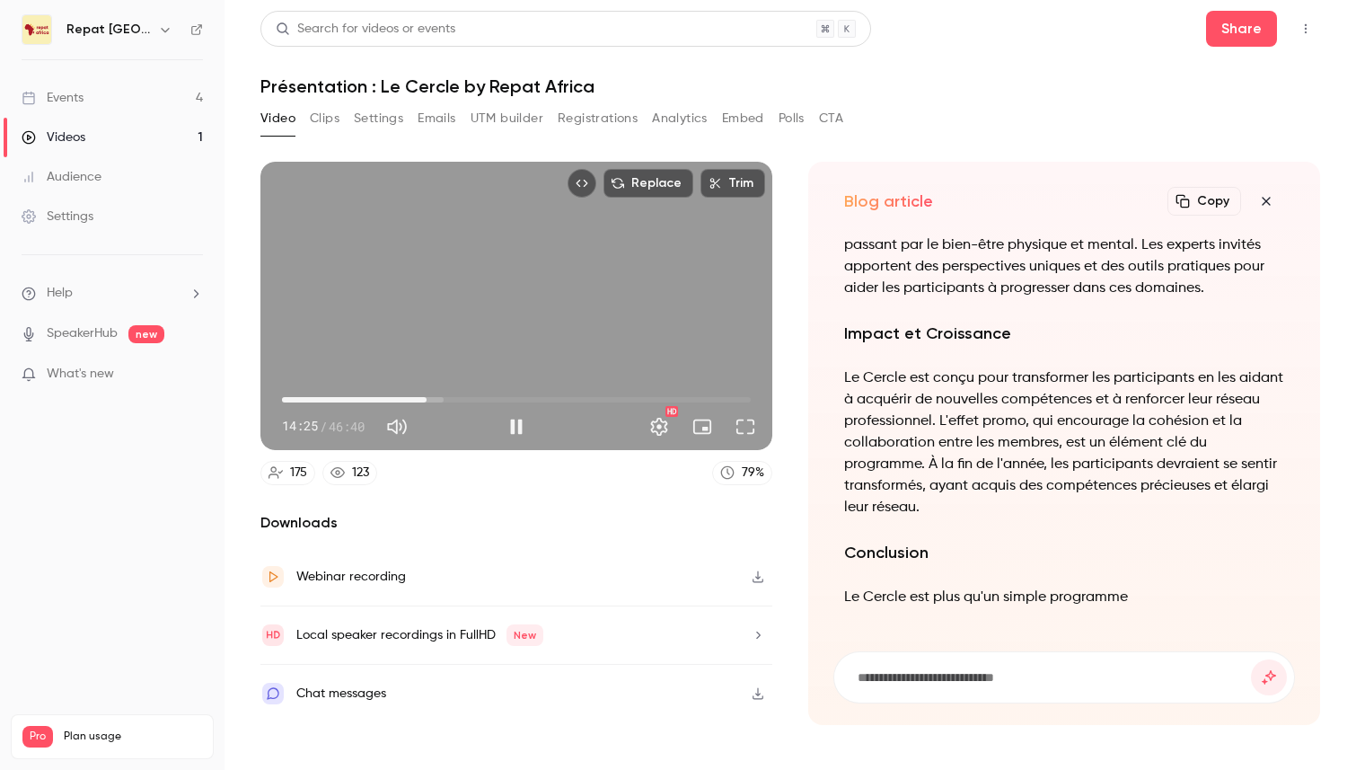
click at [420, 259] on div "Replace Trim 14:25 14:25 / 46:40 HD" at bounding box center [516, 306] width 512 height 288
type input "*****"
drag, startPoint x: 941, startPoint y: 592, endPoint x: 942, endPoint y: 513, distance: 79.0
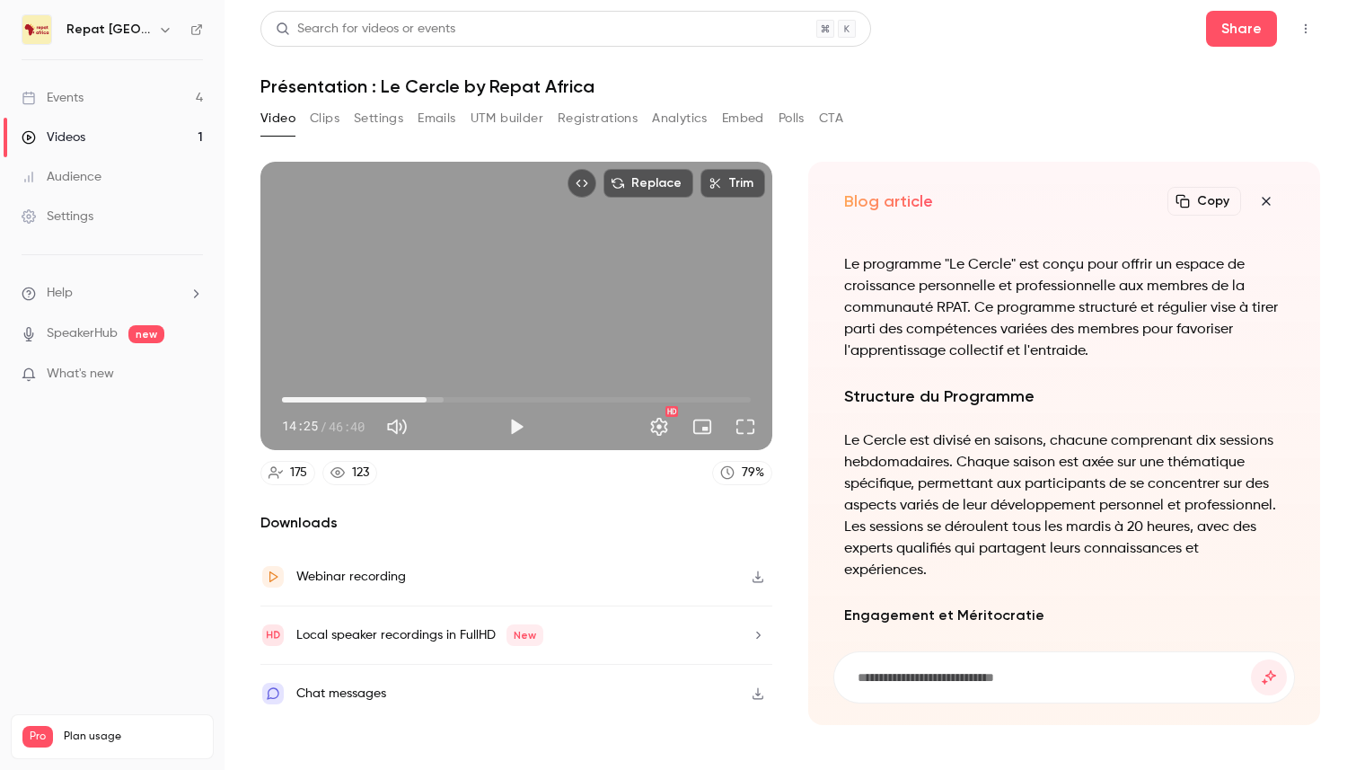
scroll to position [-926, 0]
